Goal: Navigation & Orientation: Find specific page/section

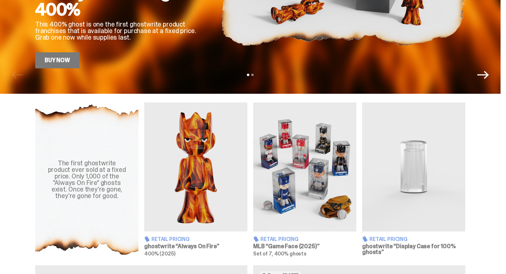
scroll to position [169, 0]
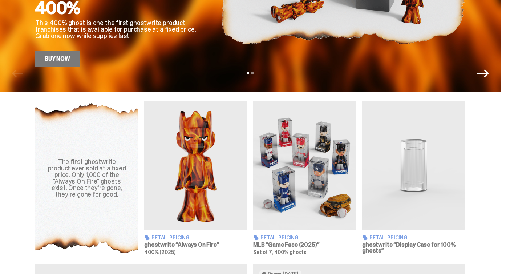
click at [284, 199] on img at bounding box center [304, 165] width 103 height 129
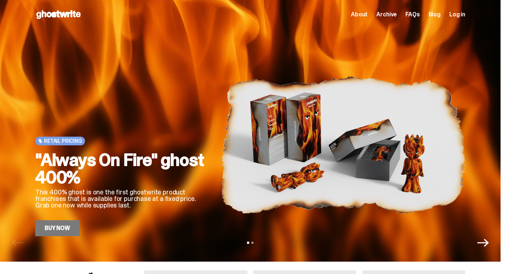
click at [395, 16] on span "Archive" at bounding box center [386, 15] width 20 height 6
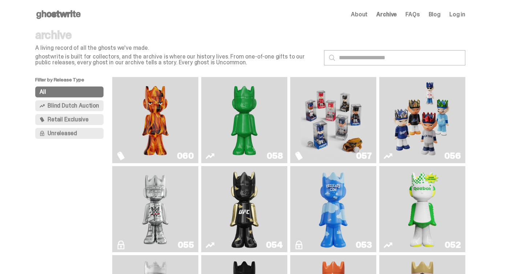
click at [76, 130] on span "Unreleased" at bounding box center [62, 133] width 29 height 6
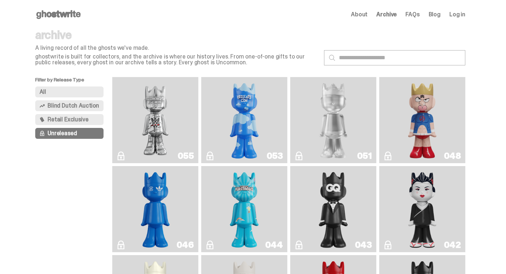
click at [69, 119] on span "Retail Exclusive" at bounding box center [68, 120] width 41 height 6
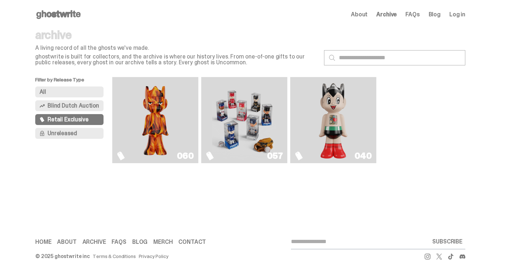
click at [75, 101] on button "Blind Dutch Auction" at bounding box center [69, 105] width 68 height 11
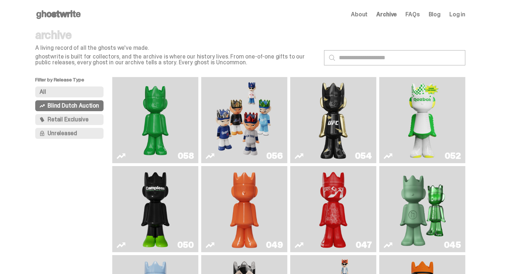
click at [68, 90] on button "All" at bounding box center [69, 91] width 68 height 11
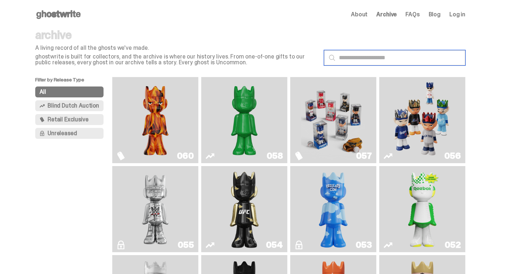
click at [369, 60] on input "text" at bounding box center [394, 57] width 141 height 15
type input "***"
